Goal: Check status

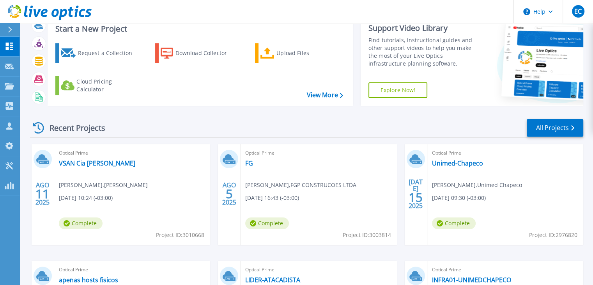
scroll to position [39, 0]
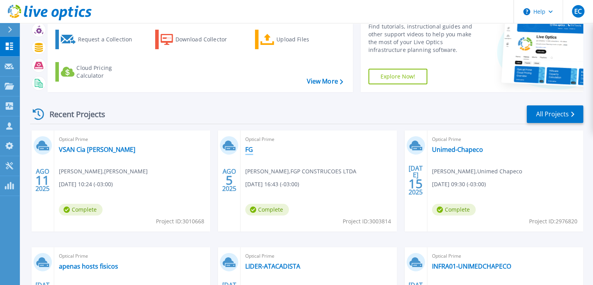
click at [247, 148] on link "FG" at bounding box center [249, 149] width 8 height 8
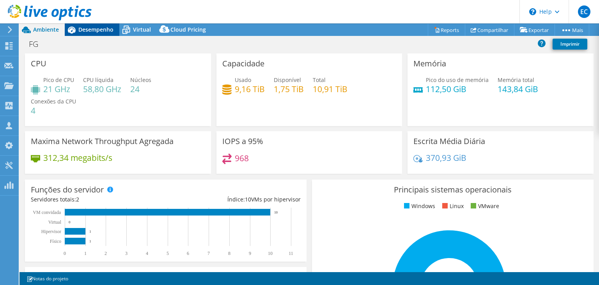
click at [97, 26] on span "Desempenho" at bounding box center [95, 29] width 35 height 7
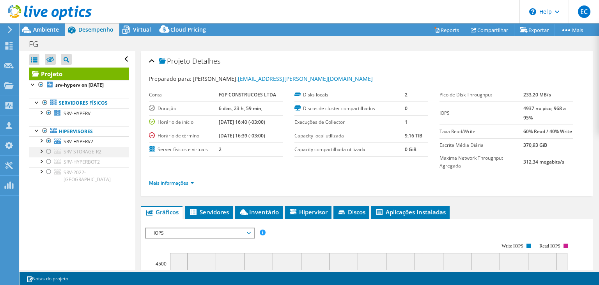
drag, startPoint x: 49, startPoint y: 149, endPoint x: 48, endPoint y: 155, distance: 5.5
click at [48, 150] on div at bounding box center [49, 151] width 8 height 9
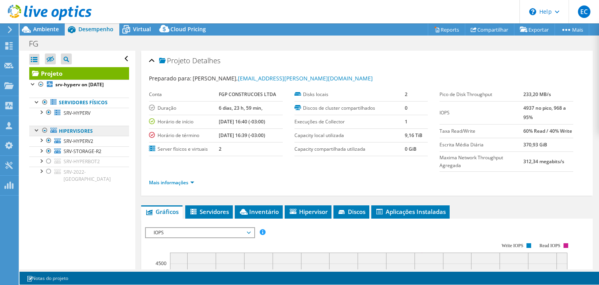
click at [49, 159] on li "Hipervisores SRV-HYPERV2 0 C: Interfaces de rede" at bounding box center [79, 154] width 100 height 58
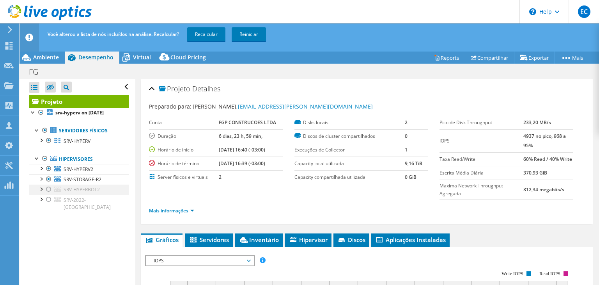
click at [48, 186] on div at bounding box center [49, 188] width 8 height 9
click at [49, 200] on div at bounding box center [49, 198] width 8 height 9
click at [214, 27] on link "Recalcular" at bounding box center [206, 34] width 38 height 14
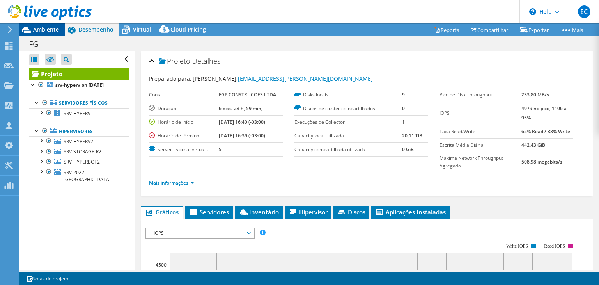
click at [38, 32] on span "Ambiente" at bounding box center [46, 29] width 26 height 7
